Goal: Task Accomplishment & Management: Use online tool/utility

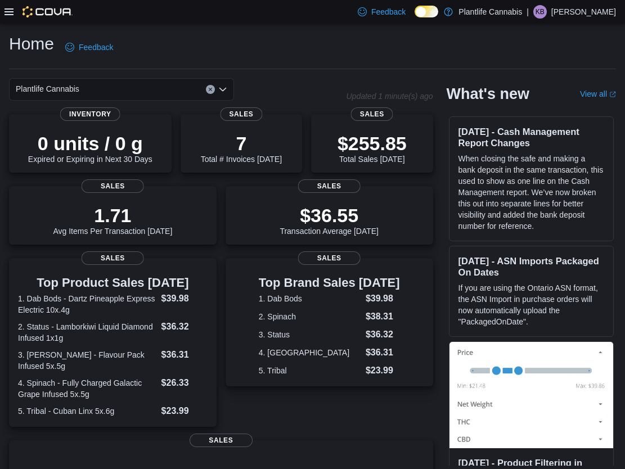
click at [10, 8] on icon at bounding box center [9, 11] width 9 height 7
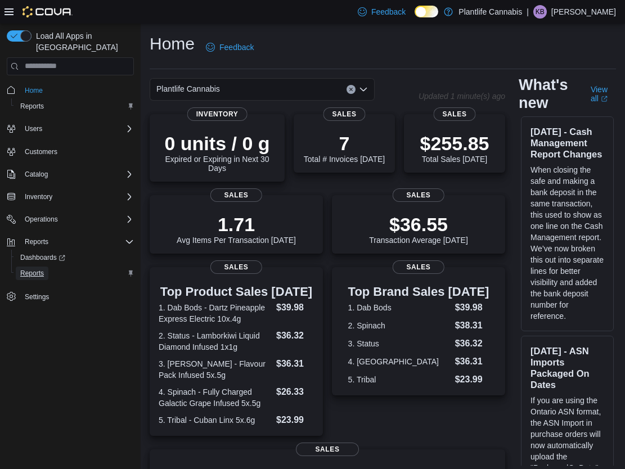
click at [32, 269] on span "Reports" at bounding box center [32, 273] width 24 height 9
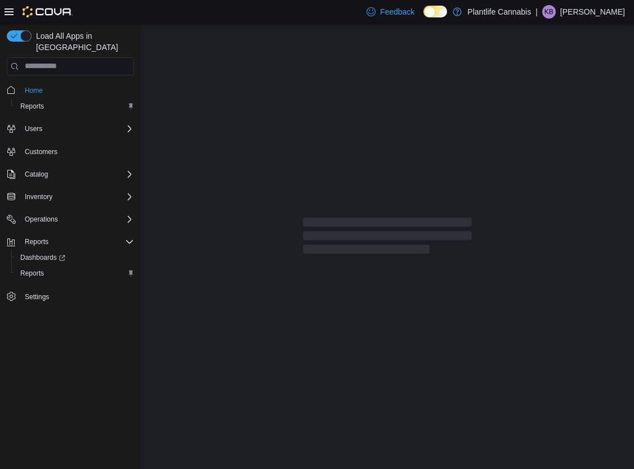
click at [13, 12] on icon at bounding box center [9, 11] width 9 height 9
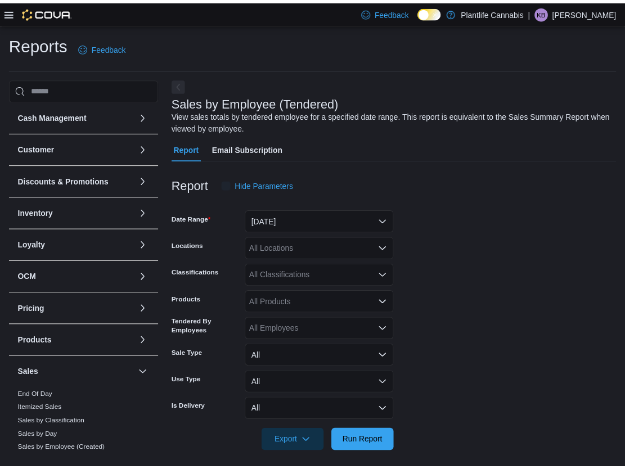
scroll to position [6, 0]
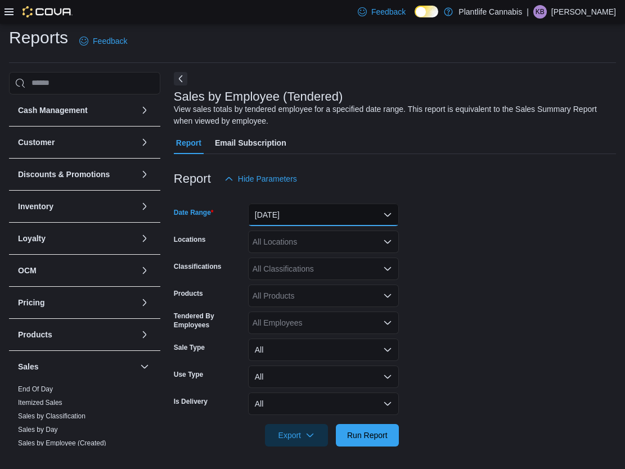
click at [297, 218] on button "[DATE]" at bounding box center [323, 215] width 151 height 23
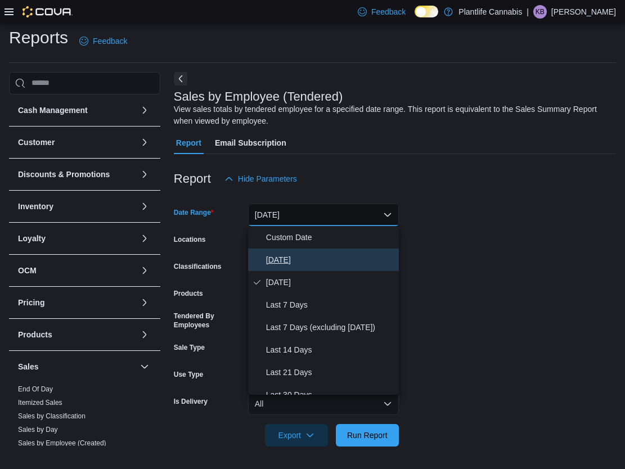
click at [291, 255] on span "[DATE]" at bounding box center [330, 260] width 128 height 14
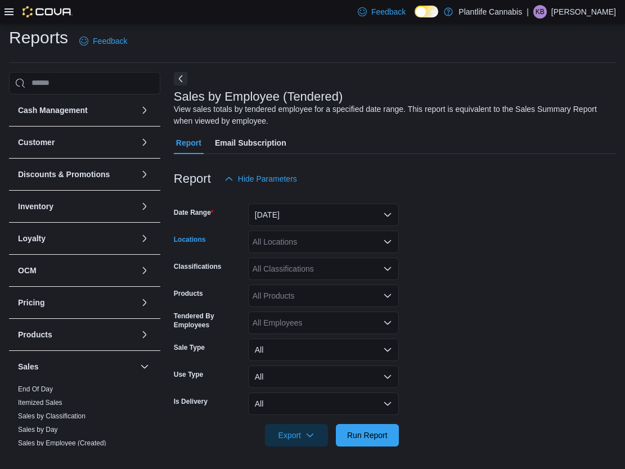
click at [289, 236] on div "All Locations" at bounding box center [323, 242] width 151 height 23
type input "**"
click at [294, 253] on button "Emerald Hills" at bounding box center [323, 261] width 151 height 16
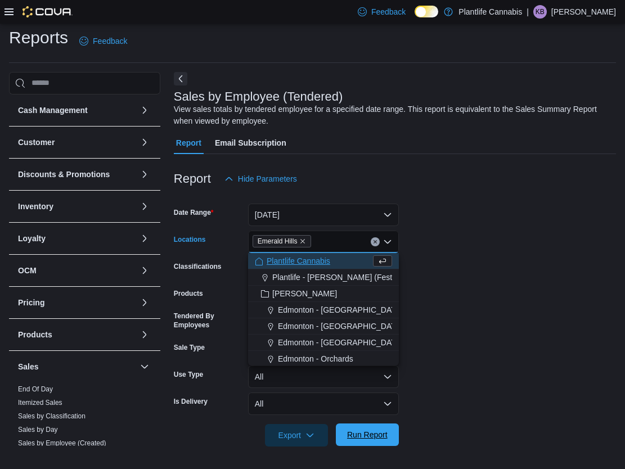
click at [357, 428] on span "Run Report" at bounding box center [368, 435] width 50 height 23
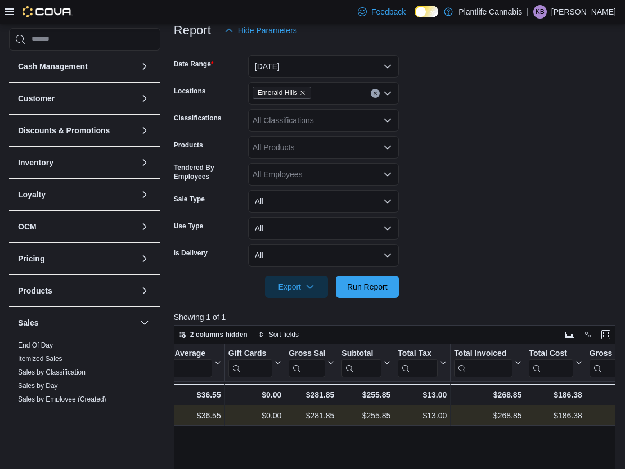
scroll to position [127, 0]
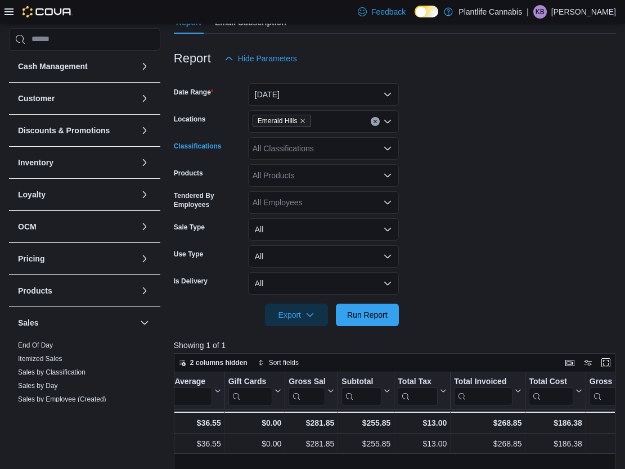
click at [326, 149] on div "All Classifications" at bounding box center [323, 148] width 151 height 23
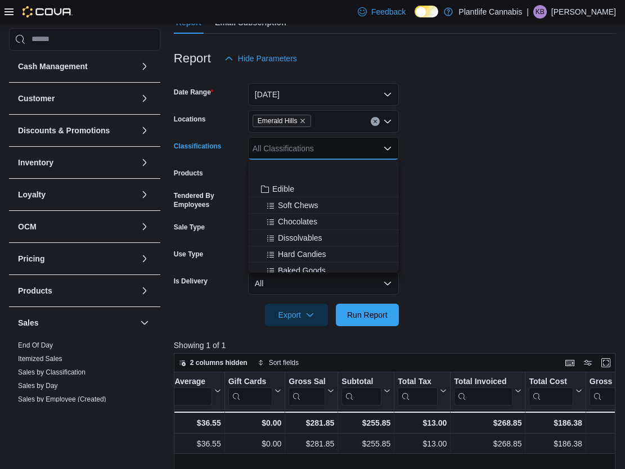
scroll to position [93, 0]
click at [319, 243] on span "Accessory Group" at bounding box center [302, 237] width 60 height 11
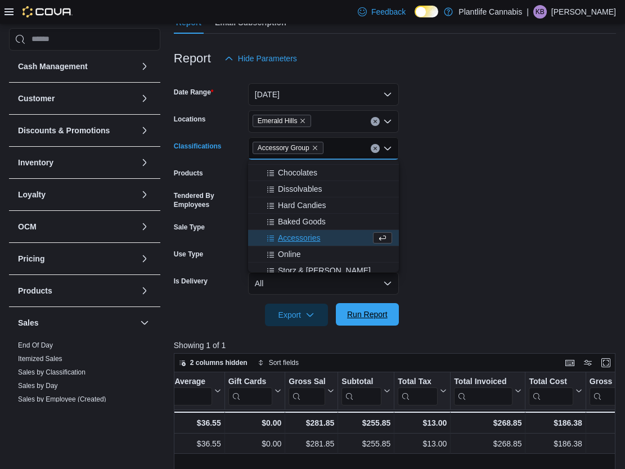
click at [366, 325] on span "Run Report" at bounding box center [368, 314] width 50 height 23
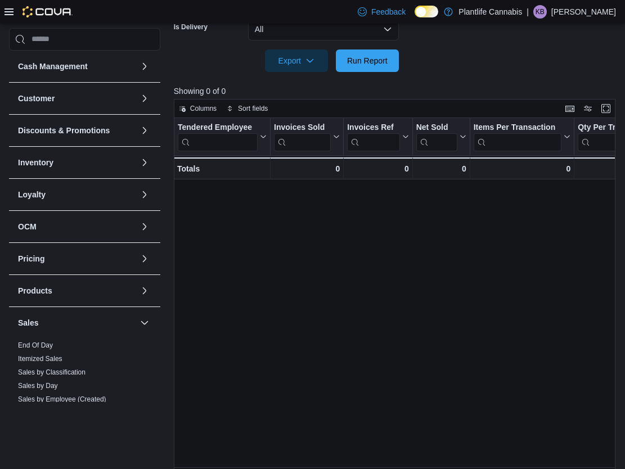
scroll to position [154, 0]
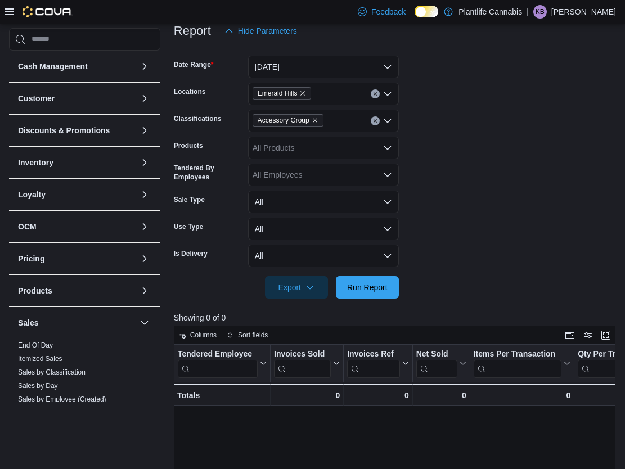
click at [376, 120] on icon "Clear input" at bounding box center [375, 121] width 5 height 5
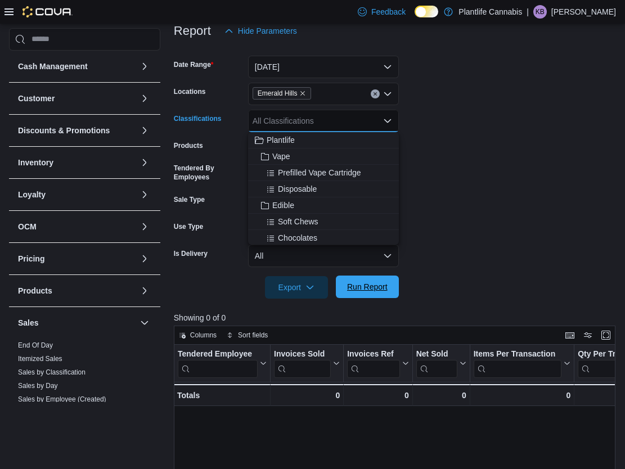
click at [369, 289] on span "Run Report" at bounding box center [367, 286] width 41 height 11
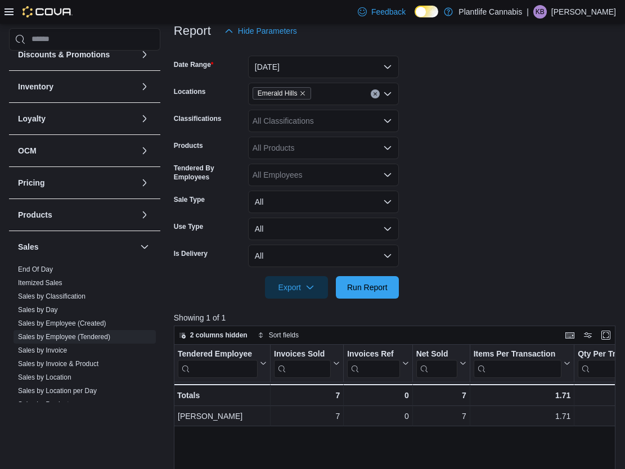
scroll to position [78, 0]
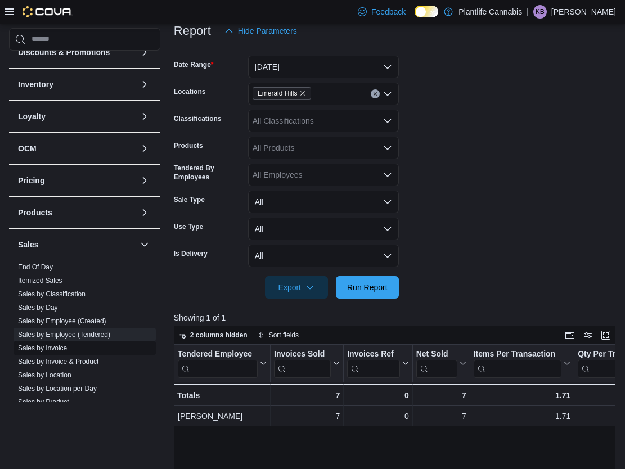
click at [61, 349] on link "Sales by Invoice" at bounding box center [42, 348] width 49 height 8
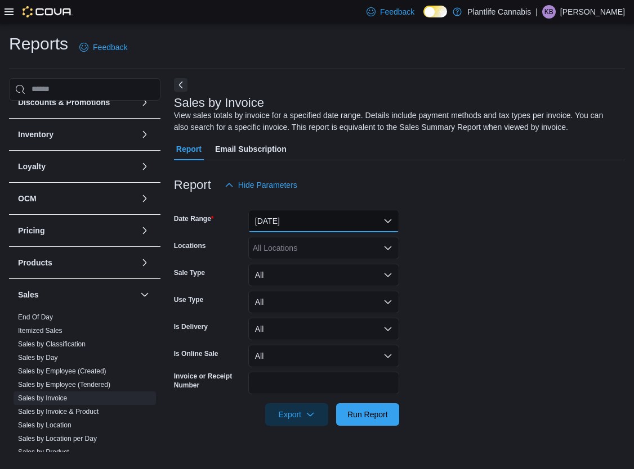
click at [289, 221] on button "[DATE]" at bounding box center [323, 221] width 151 height 23
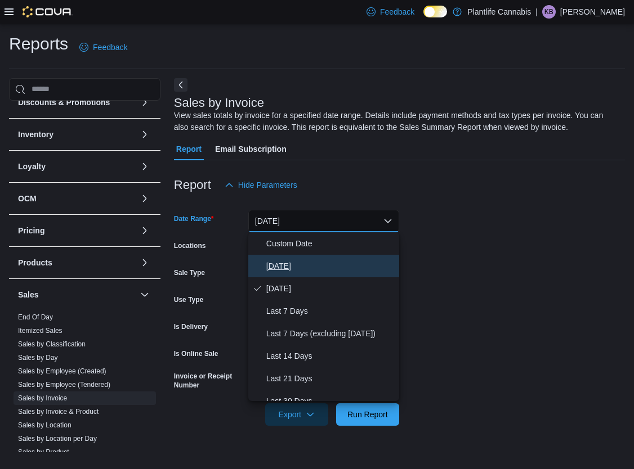
click at [272, 271] on span "[DATE]" at bounding box center [330, 266] width 128 height 14
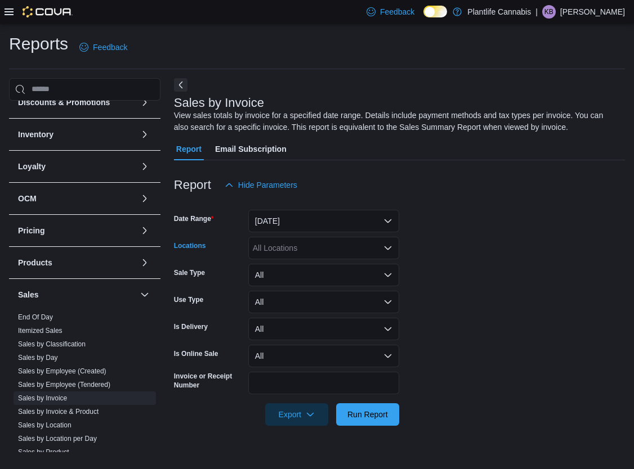
click at [275, 254] on div "All Locations" at bounding box center [323, 248] width 151 height 23
type input "**"
click at [319, 262] on span "Emerald Hills" at bounding box center [301, 267] width 46 height 11
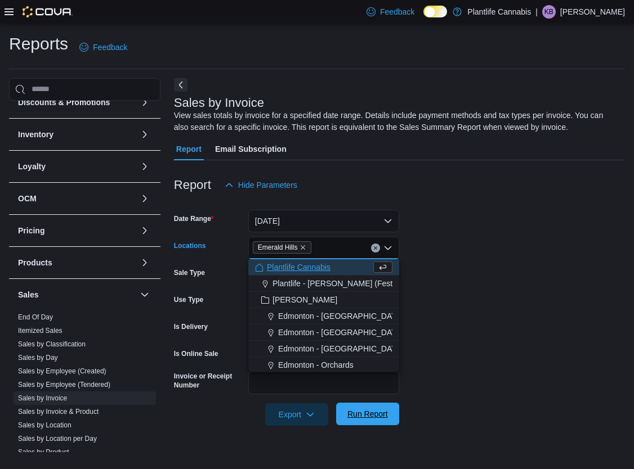
click at [373, 412] on span "Run Report" at bounding box center [367, 414] width 41 height 11
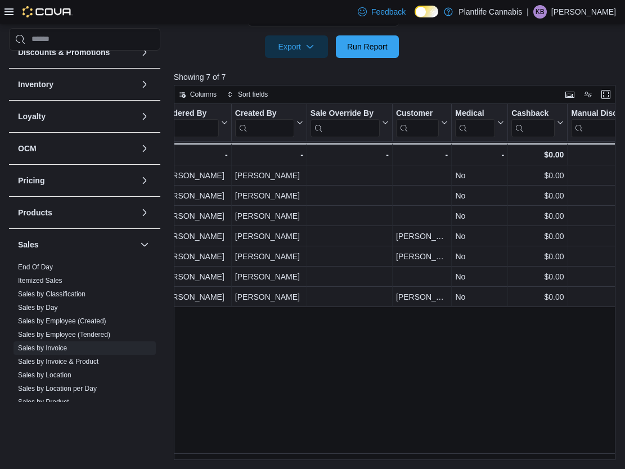
scroll to position [0, 1537]
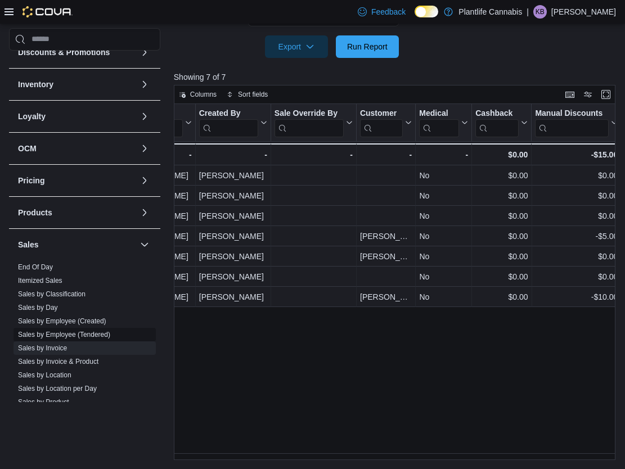
click at [74, 340] on span "Sales by Employee (Tendered)" at bounding box center [85, 335] width 142 height 14
click at [76, 336] on link "Sales by Employee (Tendered)" at bounding box center [64, 335] width 92 height 8
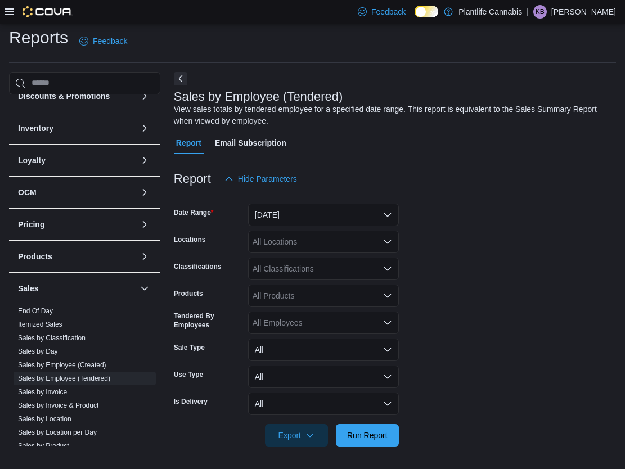
scroll to position [6, 0]
click at [332, 208] on button "[DATE]" at bounding box center [323, 215] width 151 height 23
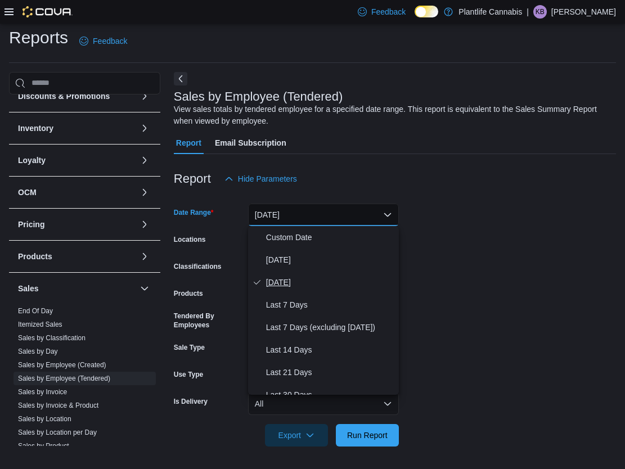
click at [326, 271] on button "[DATE]" at bounding box center [323, 282] width 151 height 23
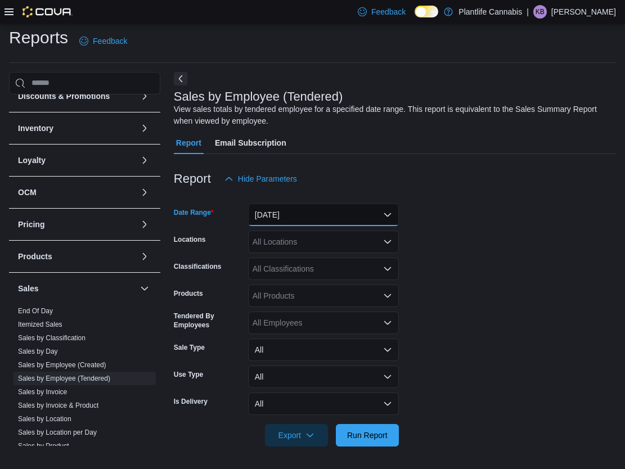
click at [315, 209] on button "[DATE]" at bounding box center [323, 215] width 151 height 23
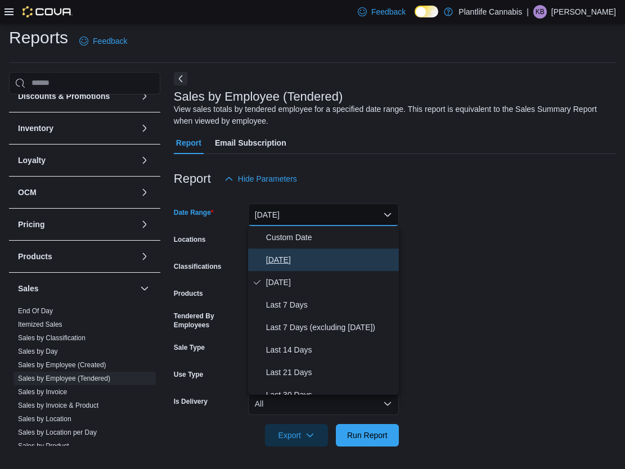
click at [314, 254] on span "[DATE]" at bounding box center [330, 260] width 128 height 14
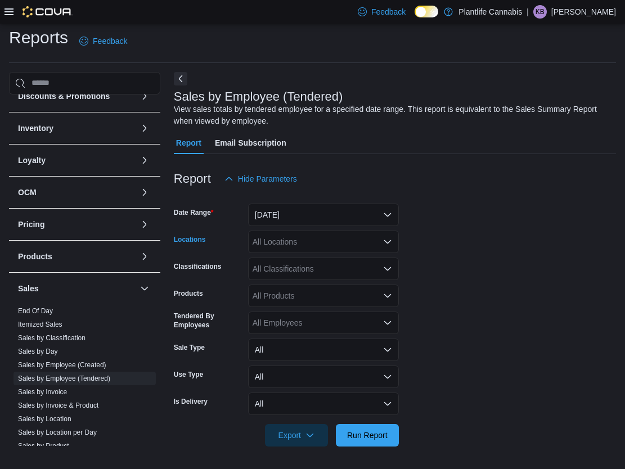
click at [314, 242] on div "All Locations" at bounding box center [323, 242] width 151 height 23
type input "**"
click at [337, 261] on div "Emerald Hills" at bounding box center [323, 261] width 137 height 11
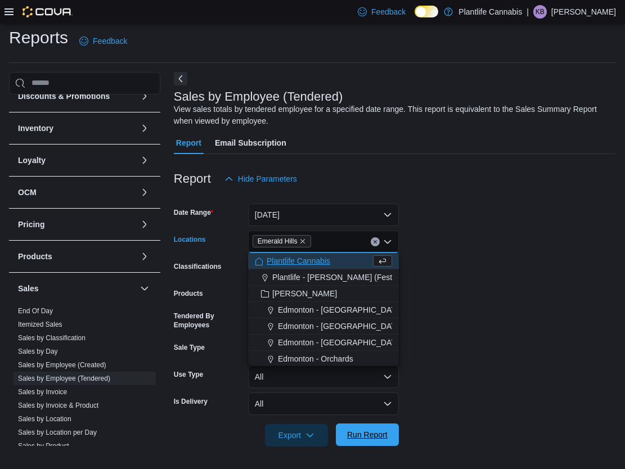
click at [361, 431] on span "Run Report" at bounding box center [367, 434] width 41 height 11
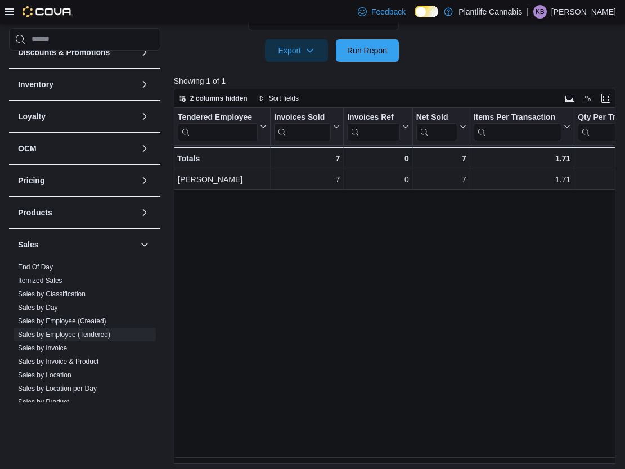
scroll to position [395, 0]
